Goal: Find specific page/section: Find specific page/section

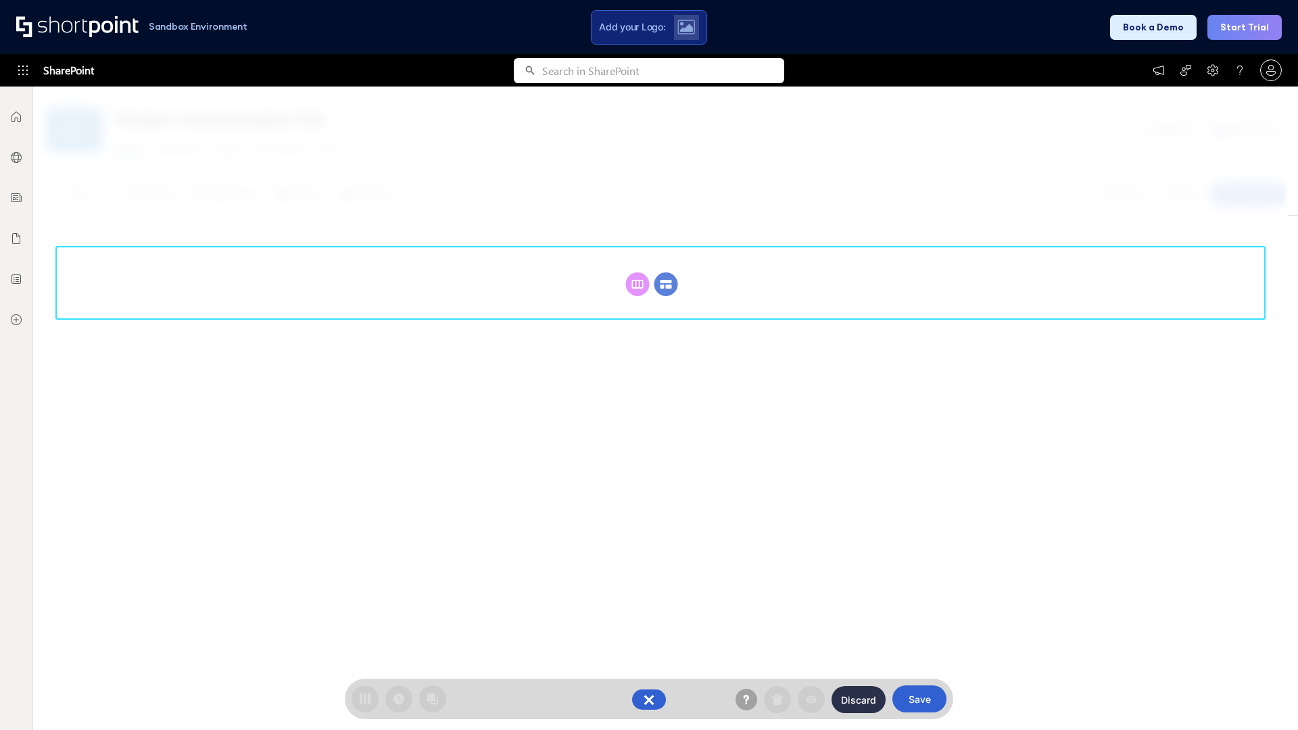
scroll to position [186, 0]
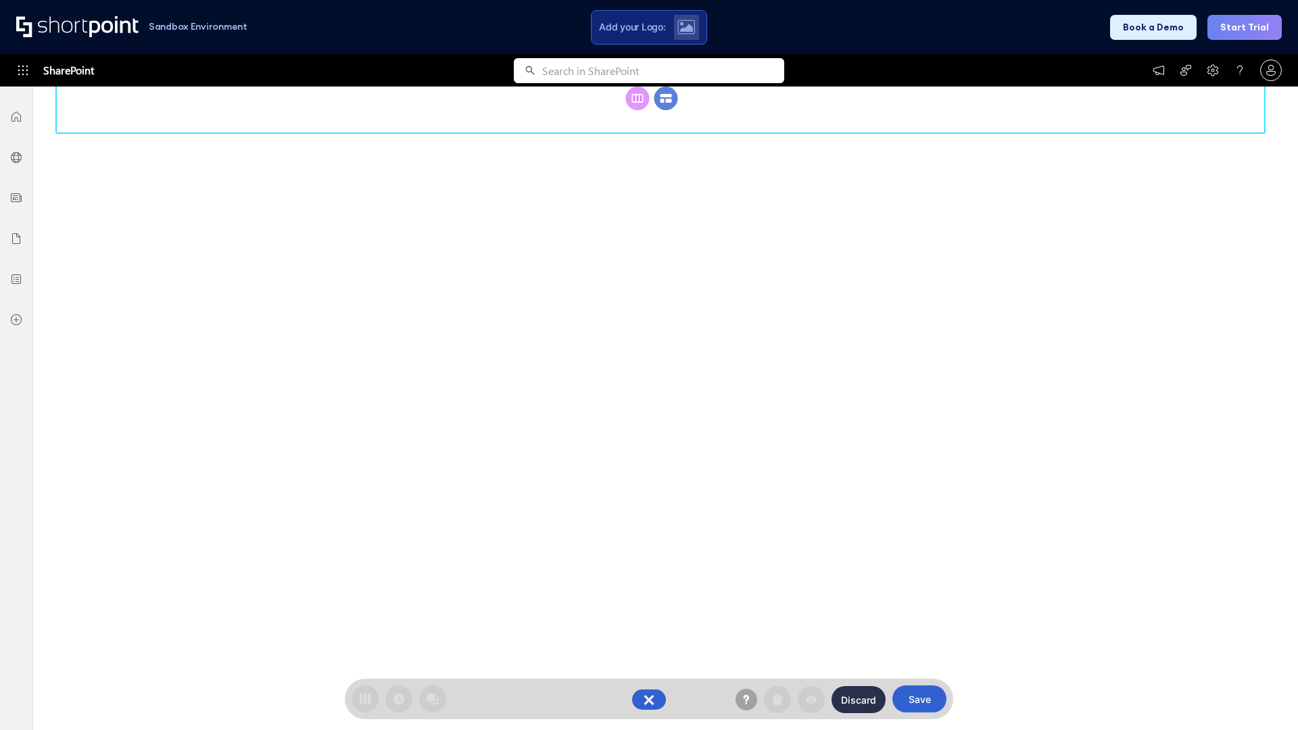
click at [666, 110] on circle at bounding box center [667, 99] width 24 height 24
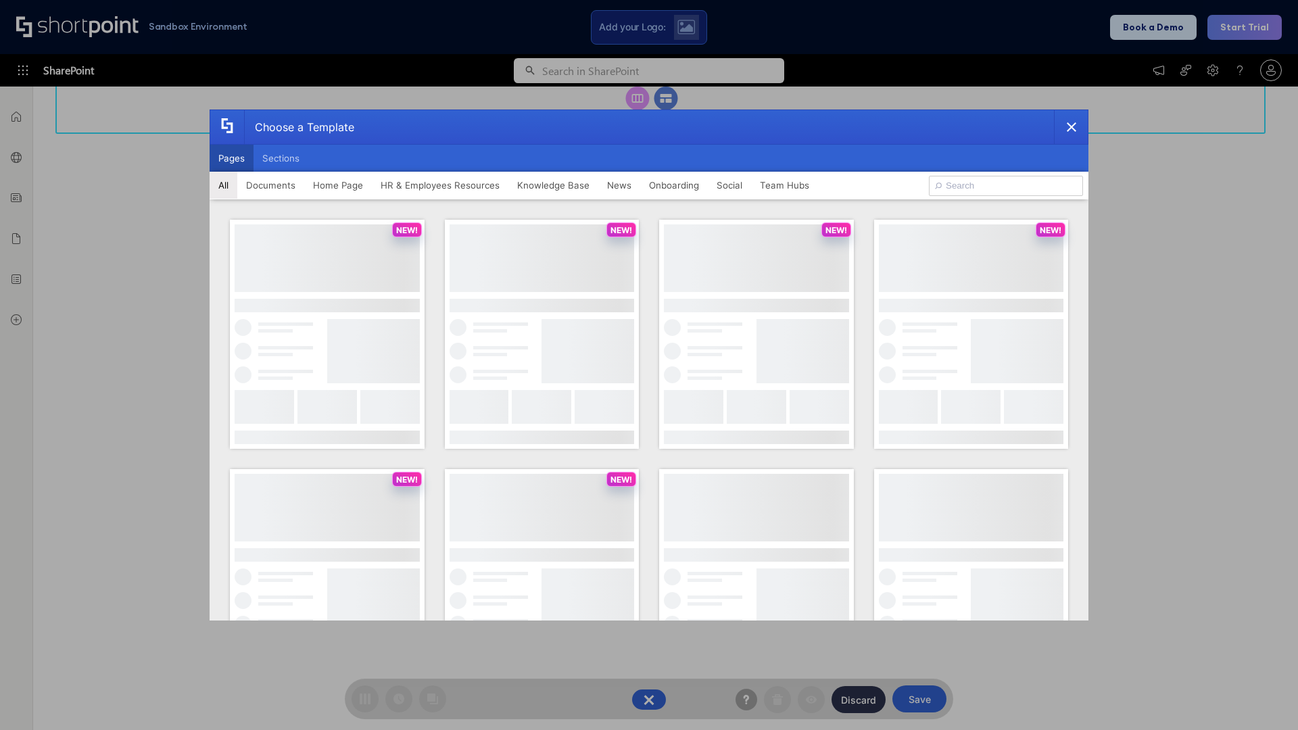
scroll to position [0, 0]
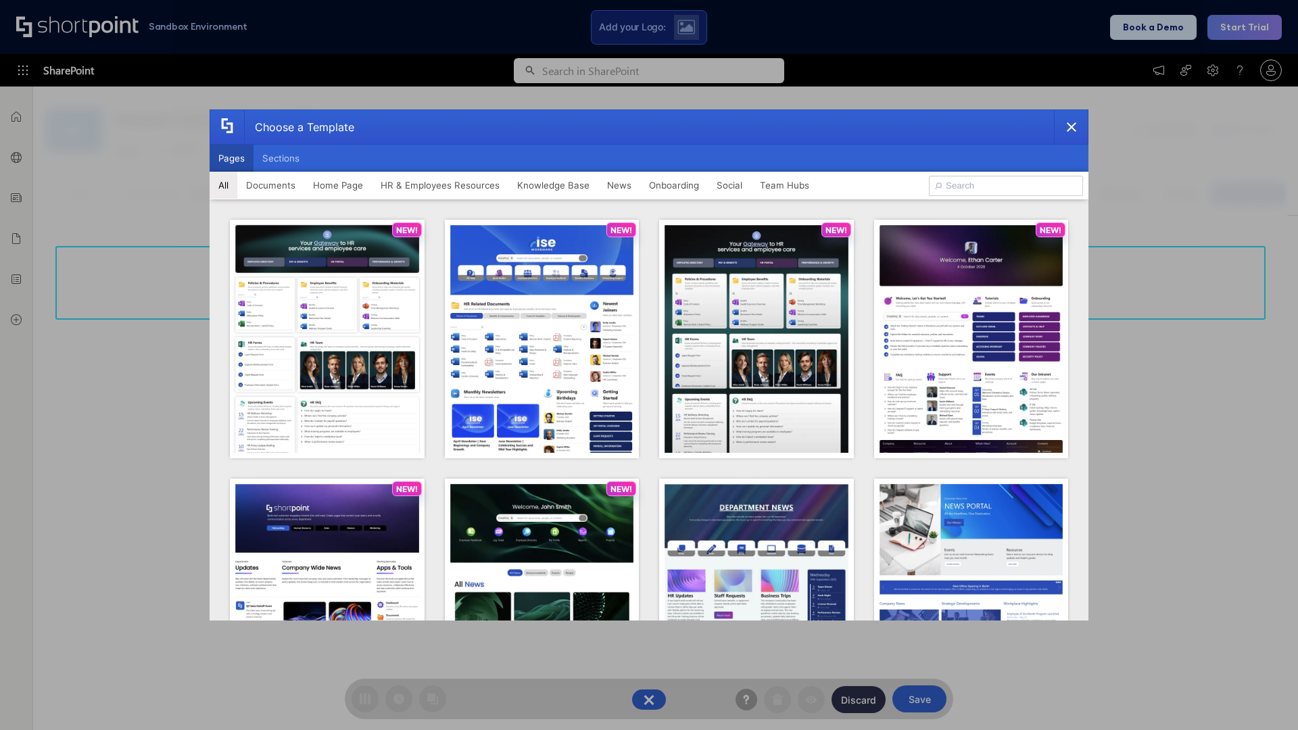
click at [231, 158] on button "Pages" at bounding box center [232, 158] width 44 height 27
type input "Knowledge Portal 3"
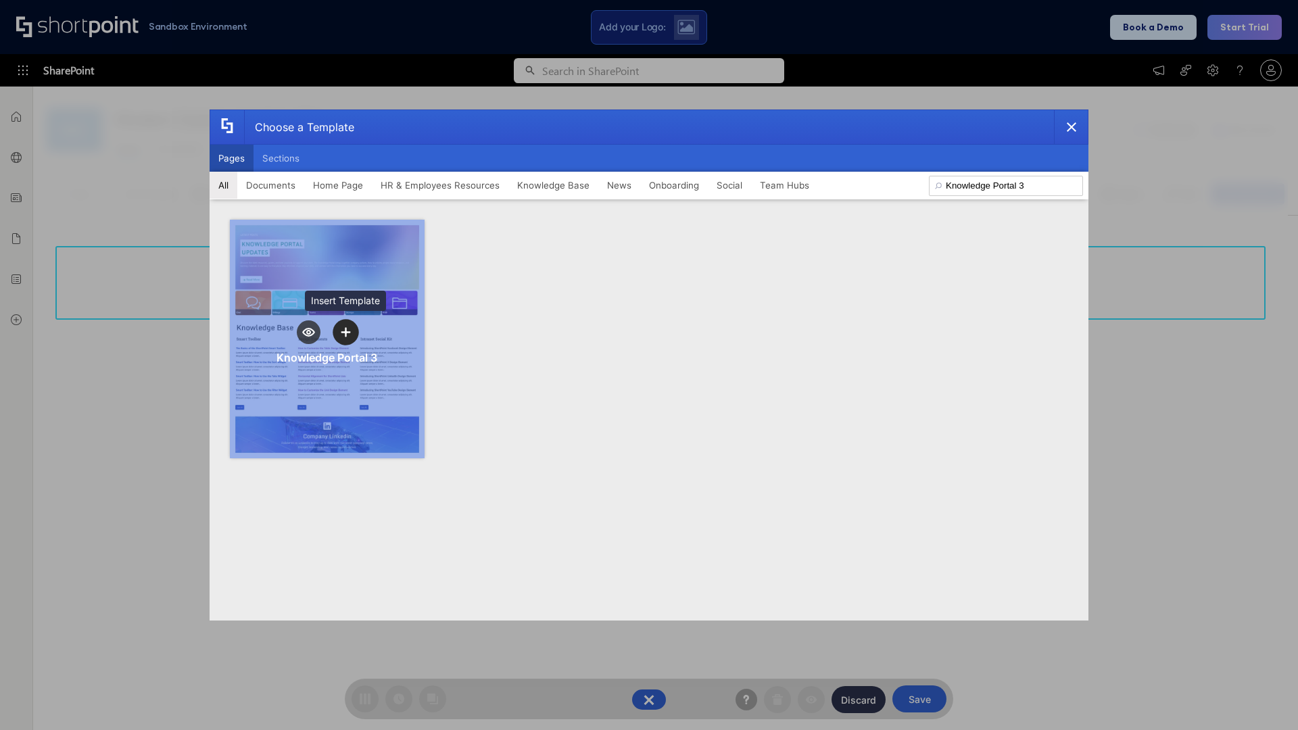
click at [346, 332] on icon "template selector" at bounding box center [345, 331] width 9 height 9
